Goal: Transaction & Acquisition: Purchase product/service

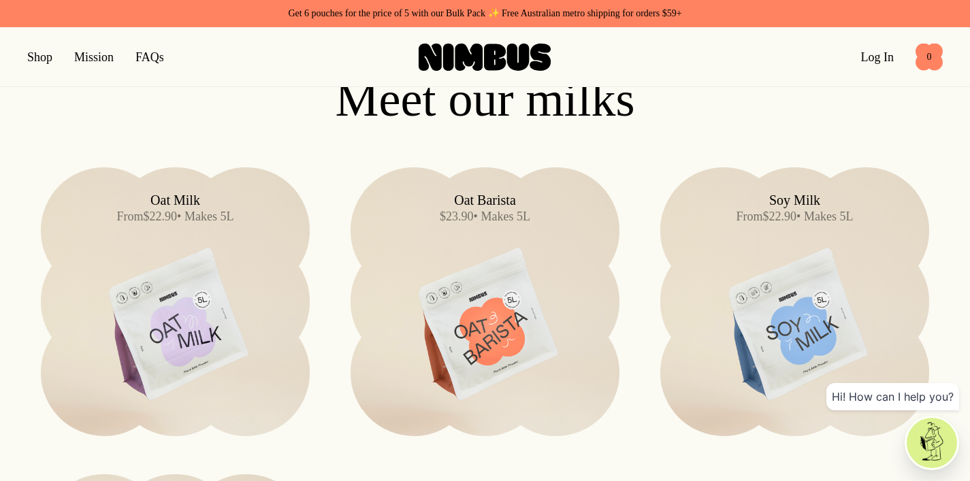
scroll to position [1050, 0]
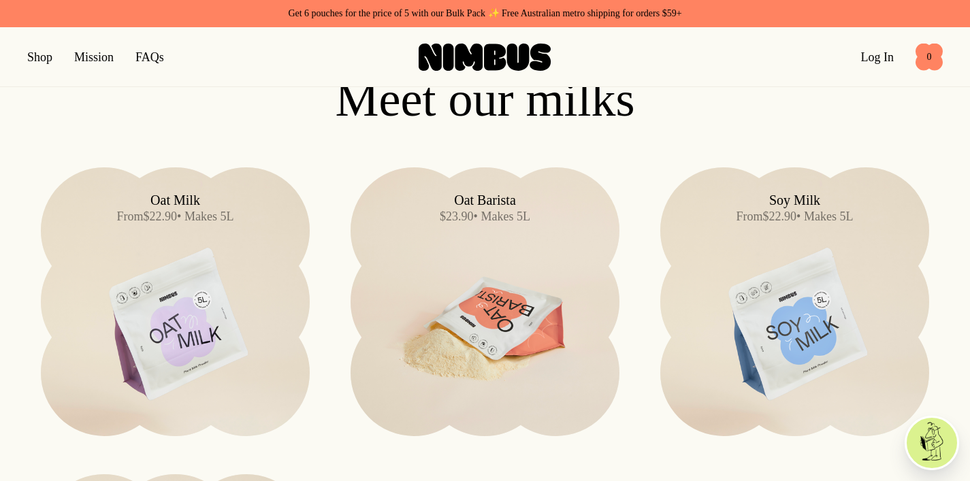
click at [421, 243] on img at bounding box center [485, 325] width 269 height 316
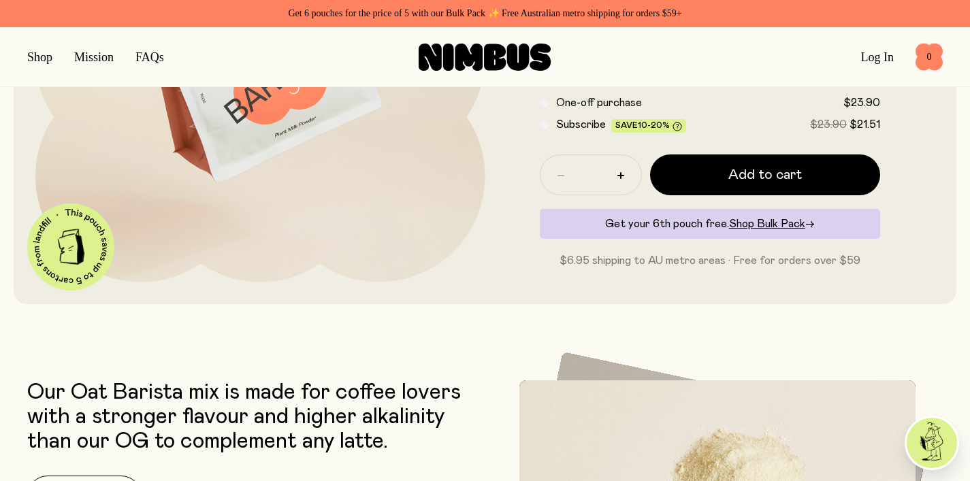
scroll to position [336, 0]
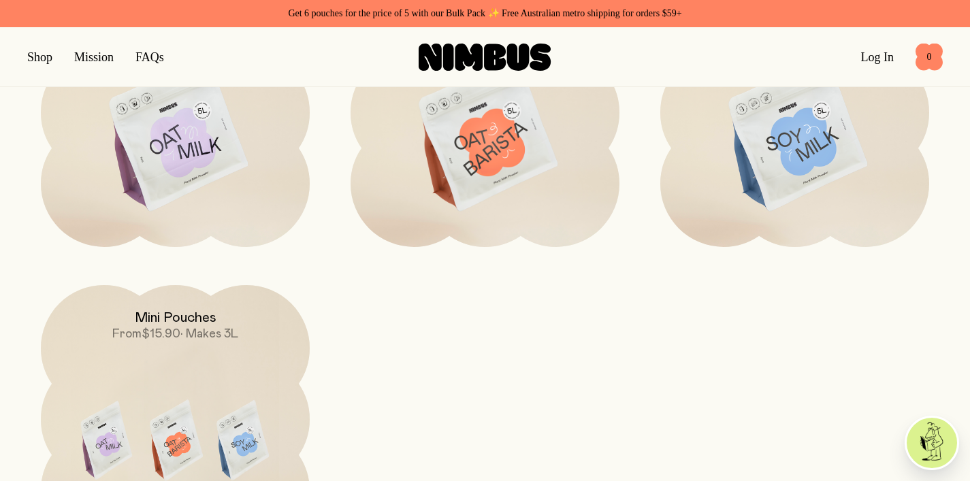
scroll to position [1163, 0]
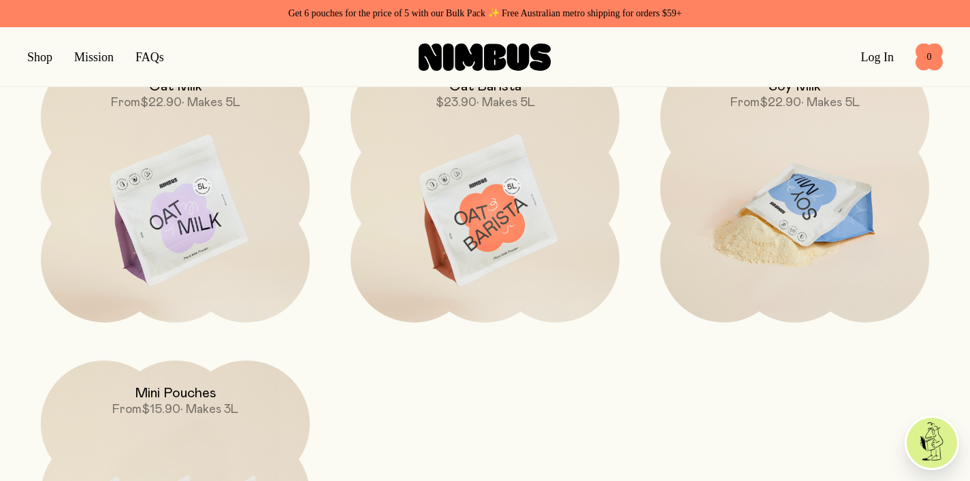
click at [780, 208] on img at bounding box center [794, 212] width 269 height 316
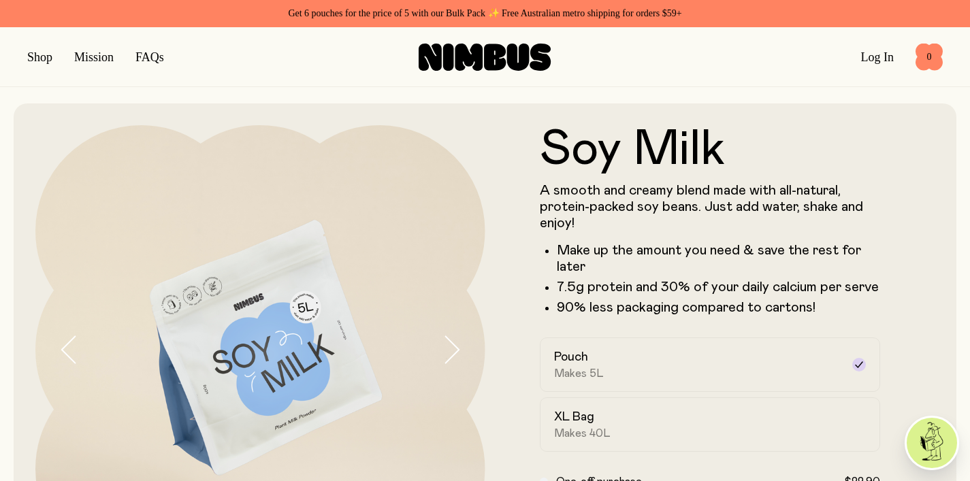
click at [159, 52] on link "FAQs" at bounding box center [149, 57] width 29 height 14
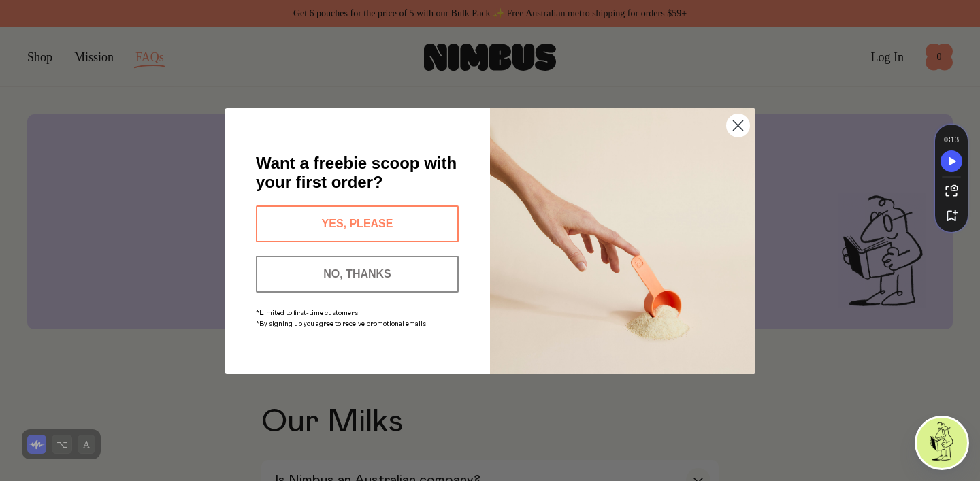
click at [403, 224] on button "YES, PLEASE" at bounding box center [357, 224] width 203 height 37
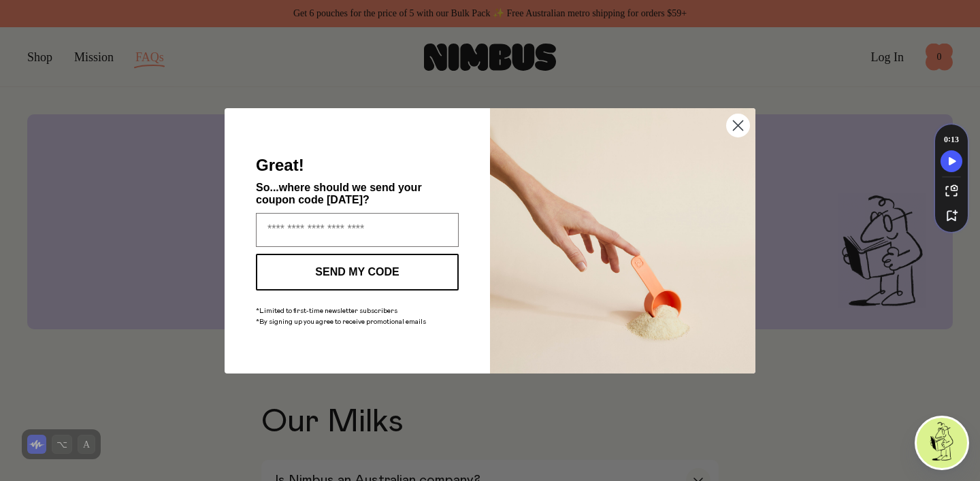
click at [403, 224] on input "Enter your email address" at bounding box center [357, 230] width 203 height 34
type input "**********"
click at [381, 272] on button "SEND MY CODE" at bounding box center [357, 272] width 203 height 37
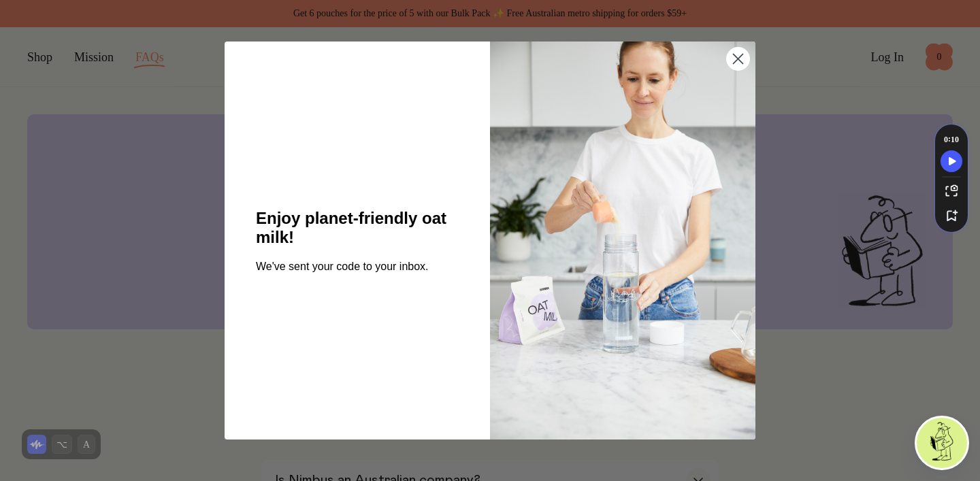
click at [167, 340] on div "Close dialog Enjoy planet-friendly oat milk! We've sent your code to your inbox…" at bounding box center [490, 240] width 980 height 481
click at [737, 60] on icon "Close dialog" at bounding box center [739, 59] width 10 height 10
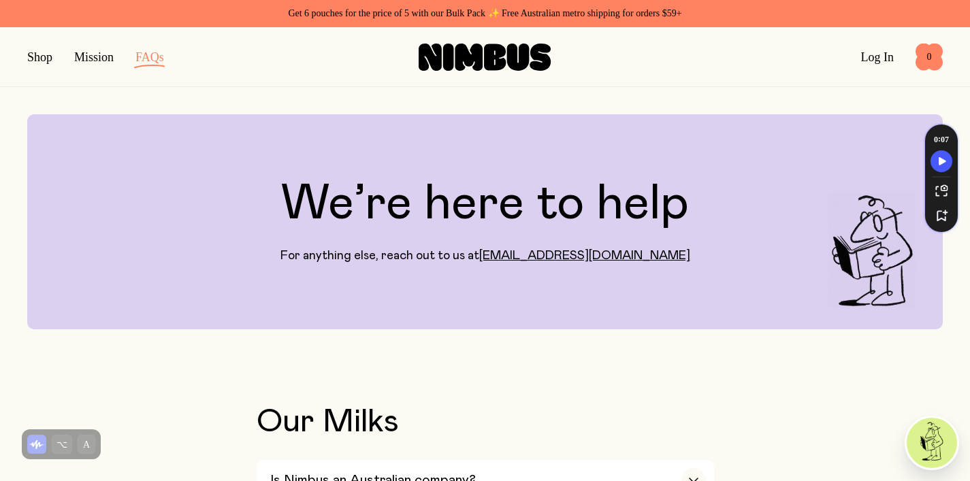
click at [35, 62] on button "button" at bounding box center [39, 57] width 25 height 19
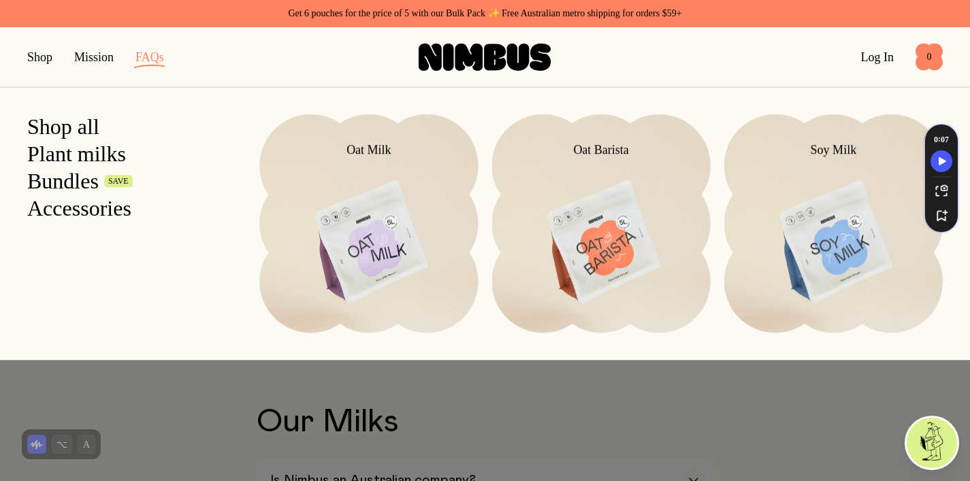
click at [55, 178] on link "Bundles" at bounding box center [62, 181] width 71 height 25
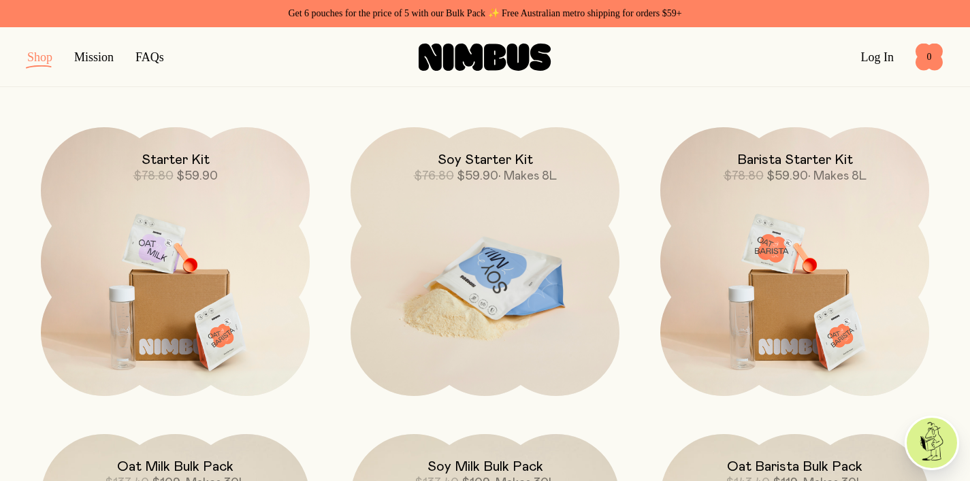
scroll to position [162, 0]
click at [468, 257] on img at bounding box center [485, 285] width 269 height 316
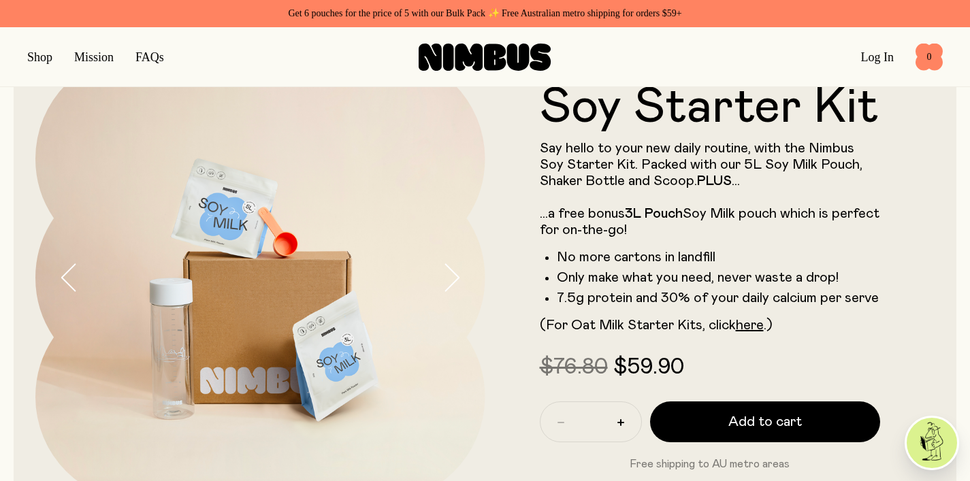
scroll to position [79, 0]
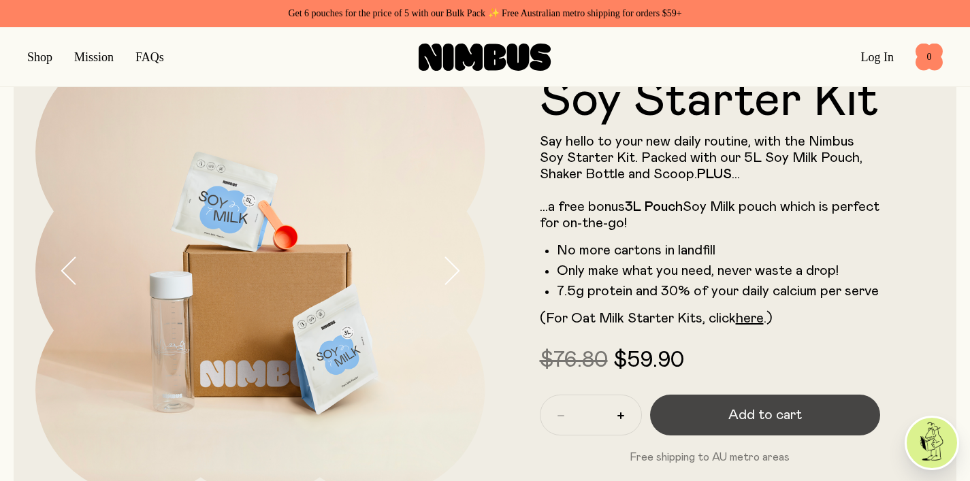
click at [741, 420] on span "Add to cart" at bounding box center [765, 415] width 74 height 19
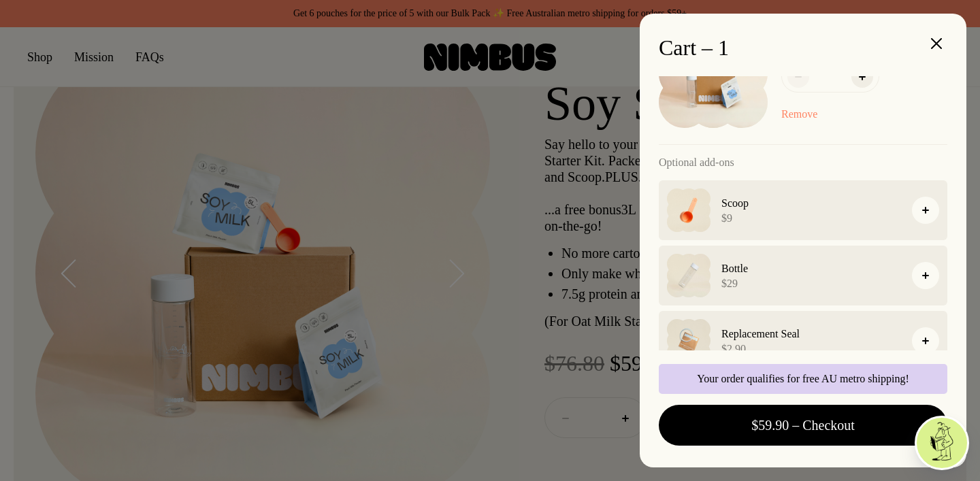
scroll to position [94, 0]
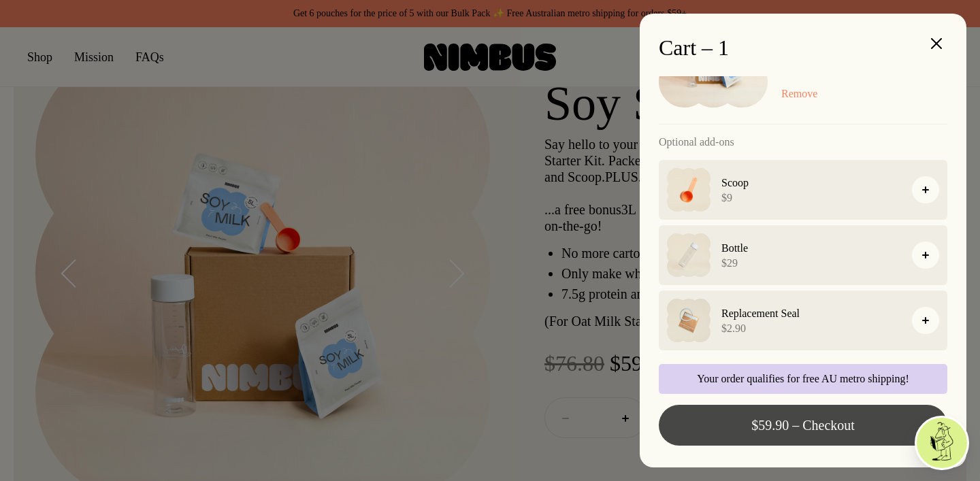
click at [752, 429] on span "$59.90 – Checkout" at bounding box center [803, 425] width 103 height 19
